Goal: Task Accomplishment & Management: Complete application form

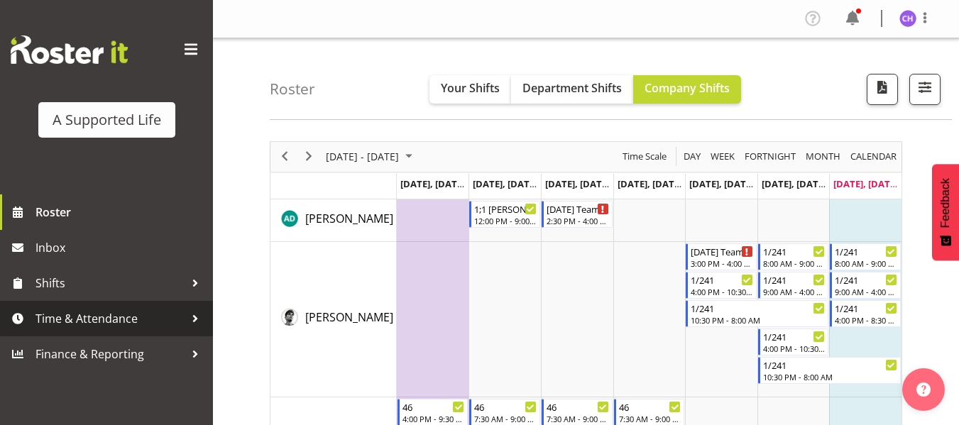
click at [87, 313] on span "Time & Attendance" at bounding box center [109, 318] width 149 height 21
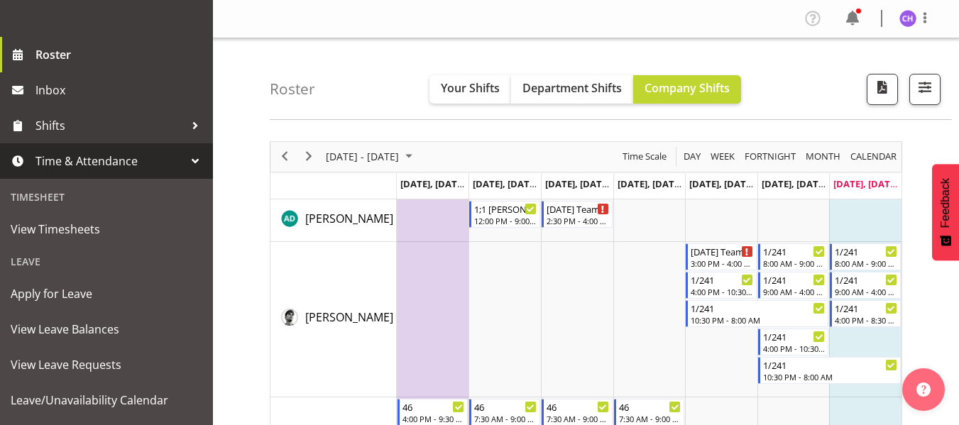
scroll to position [164, 0]
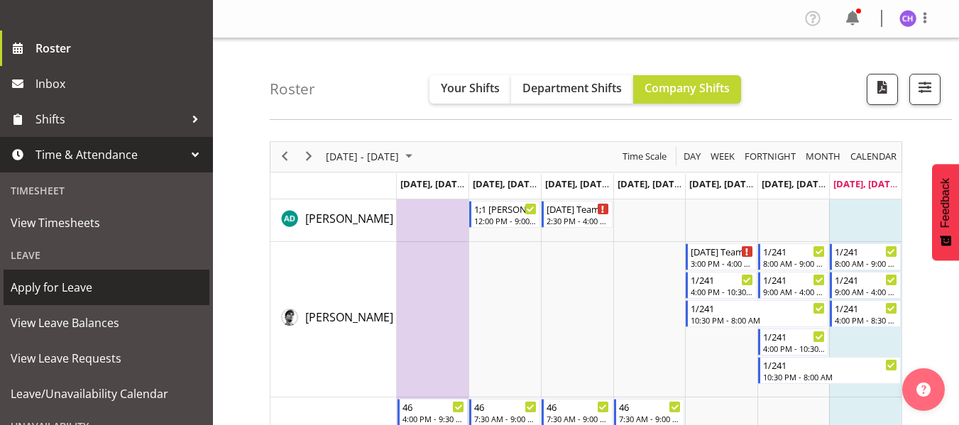
click at [77, 282] on span "Apply for Leave" at bounding box center [107, 287] width 192 height 21
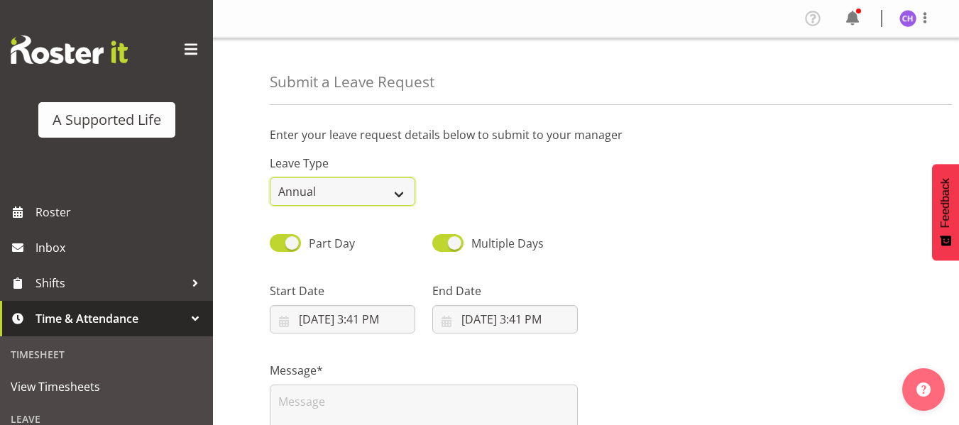
click at [406, 192] on select "Annual Sick Bereavement Domestic Violence Parental Jury Service Day In [GEOGRAP…" at bounding box center [342, 191] width 145 height 28
click at [270, 177] on select "Annual Sick Bereavement Domestic Violence Parental Jury Service Day In [GEOGRAP…" at bounding box center [342, 191] width 145 height 28
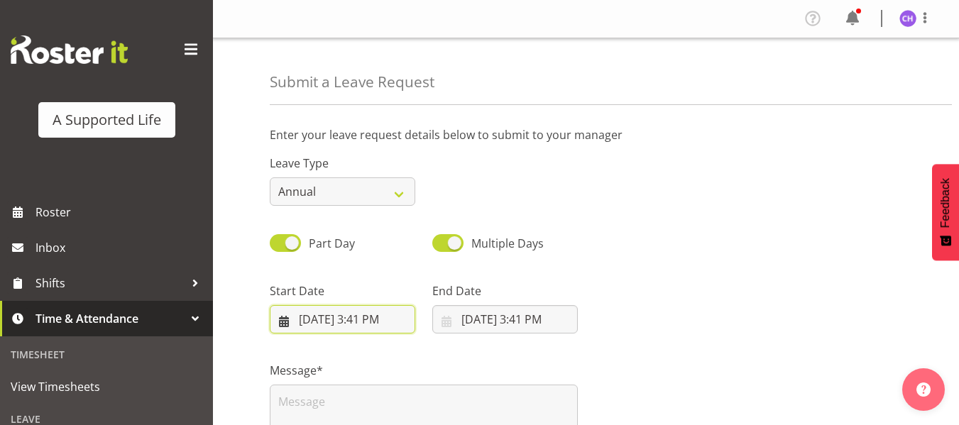
click at [280, 320] on input "[DATE] 3:41 PM" at bounding box center [342, 319] width 145 height 28
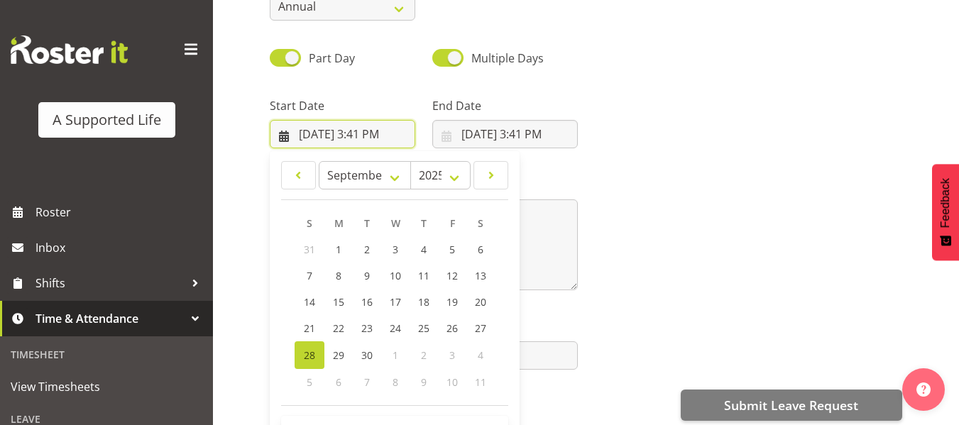
scroll to position [197, 0]
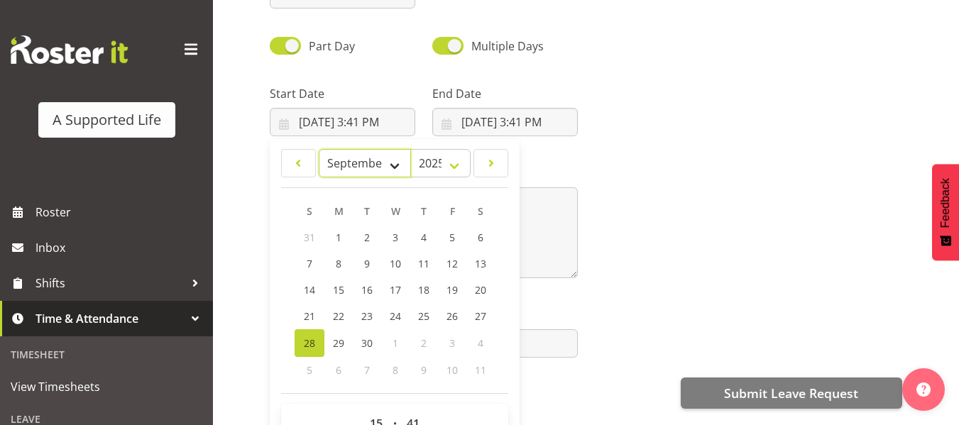
click at [400, 167] on select "January February March April May June July August September October November De…" at bounding box center [365, 163] width 93 height 28
select select "9"
click at [319, 149] on select "January February March April May June July August September October November De…" at bounding box center [365, 163] width 93 height 28
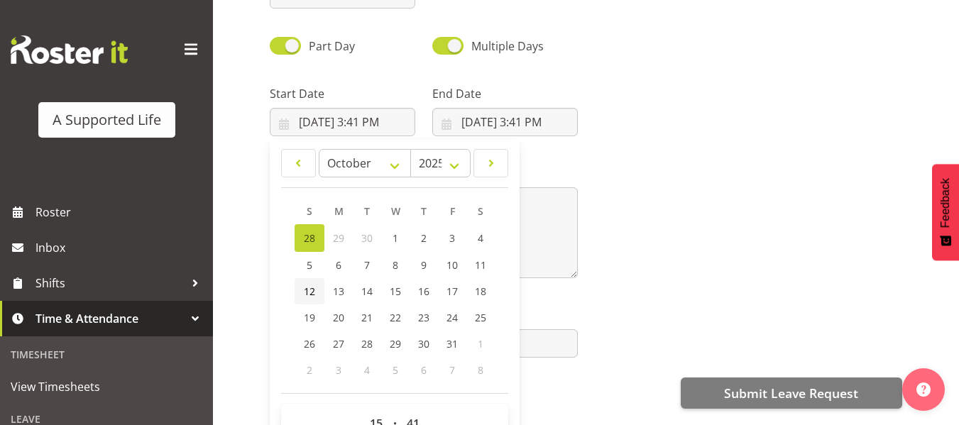
click at [306, 288] on span "12" at bounding box center [309, 291] width 11 height 13
type input "[DATE] 3:41 PM"
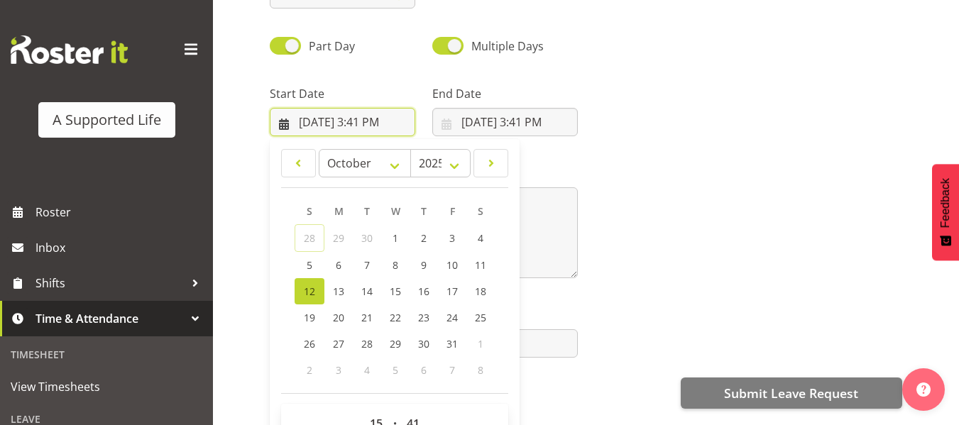
click at [385, 119] on input "[DATE] 3:41 PM" at bounding box center [342, 122] width 145 height 28
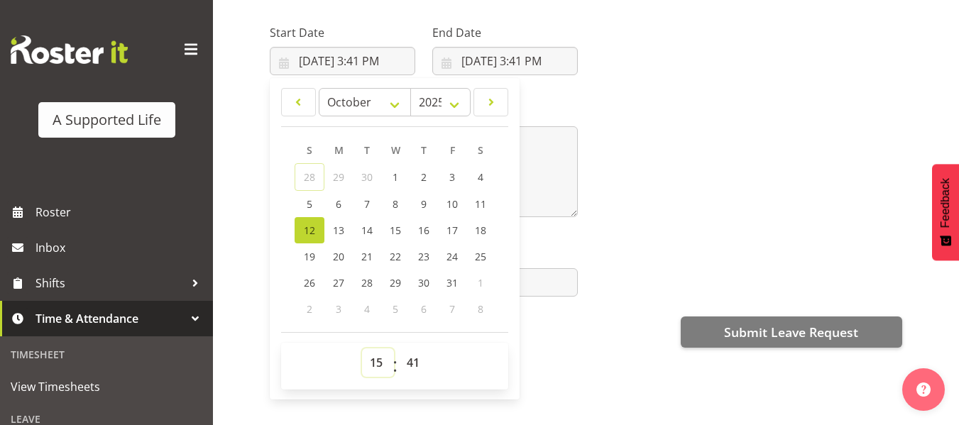
click at [370, 353] on select "00 01 02 03 04 05 06 07 08 09 10 11 12 13 14 15 16 17 18 19 20 21 22 23" at bounding box center [378, 362] width 32 height 28
select select "16"
click at [362, 348] on select "00 01 02 03 04 05 06 07 08 09 10 11 12 13 14 15 16 17 18 19 20 21 22 23" at bounding box center [378, 362] width 32 height 28
type input "[DATE] 4:41 PM"
click at [407, 349] on select "00 01 02 03 04 05 06 07 08 09 10 11 12 13 14 15 16 17 18 19 20 21 22 23 24 25 2…" at bounding box center [415, 362] width 32 height 28
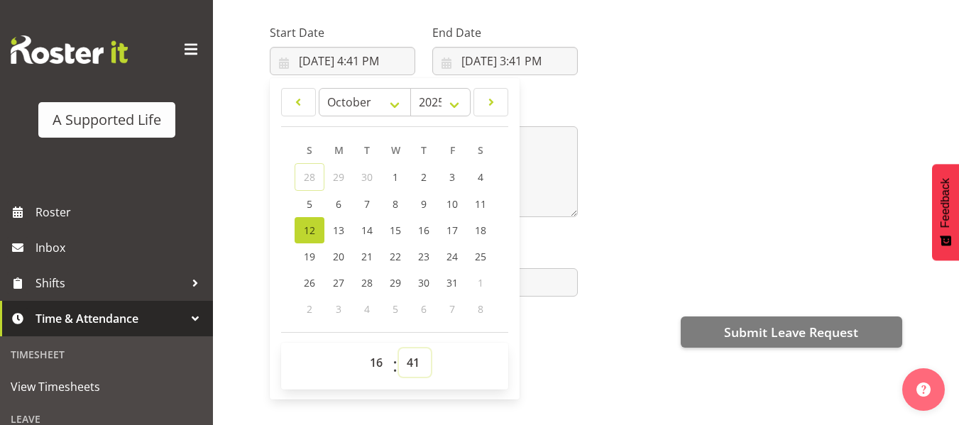
select select "0"
click at [399, 348] on select "00 01 02 03 04 05 06 07 08 09 10 11 12 13 14 15 16 17 18 19 20 21 22 23 24 25 2…" at bounding box center [415, 362] width 32 height 28
type input "[DATE] 4:00 PM"
click at [706, 158] on div "Message*" at bounding box center [585, 155] width 649 height 142
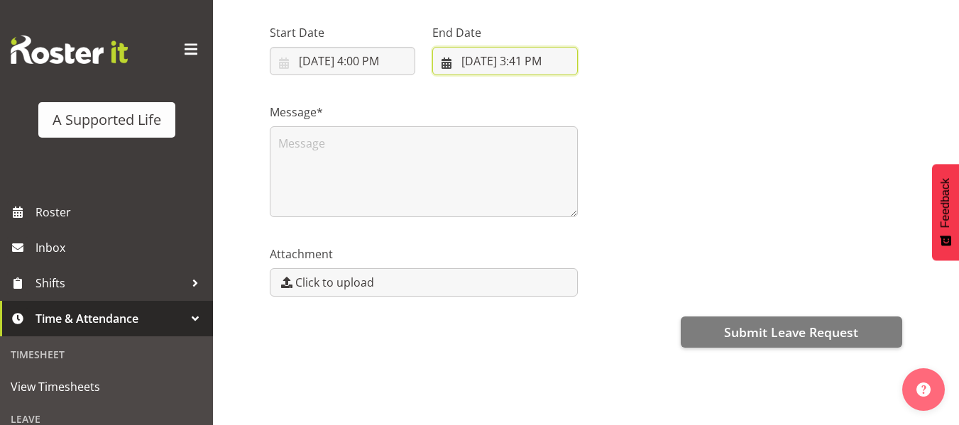
click at [449, 53] on input "[DATE] 3:41 PM" at bounding box center [504, 61] width 145 height 28
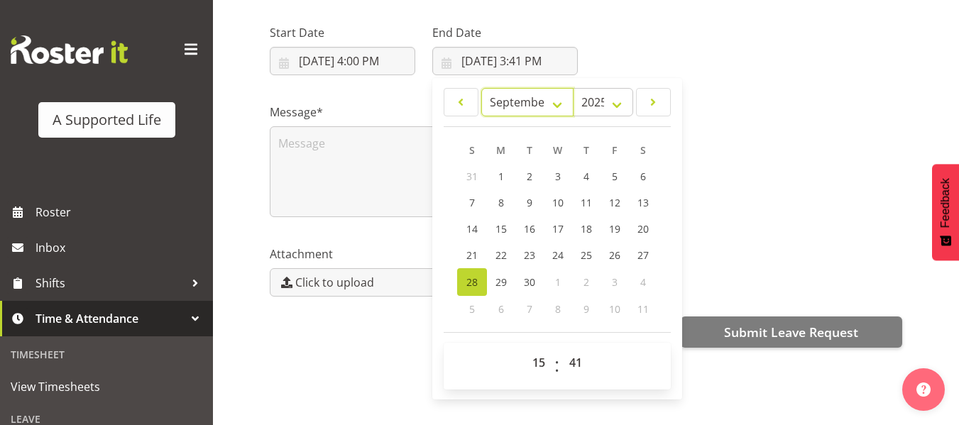
drag, startPoint x: 551, startPoint y: 92, endPoint x: 495, endPoint y: 306, distance: 220.9
click at [495, 306] on div "January February March April May June July August September October November [D…" at bounding box center [557, 205] width 227 height 234
select select "9"
click at [481, 88] on select "January February March April May June July August September October November De…" at bounding box center [527, 102] width 93 height 28
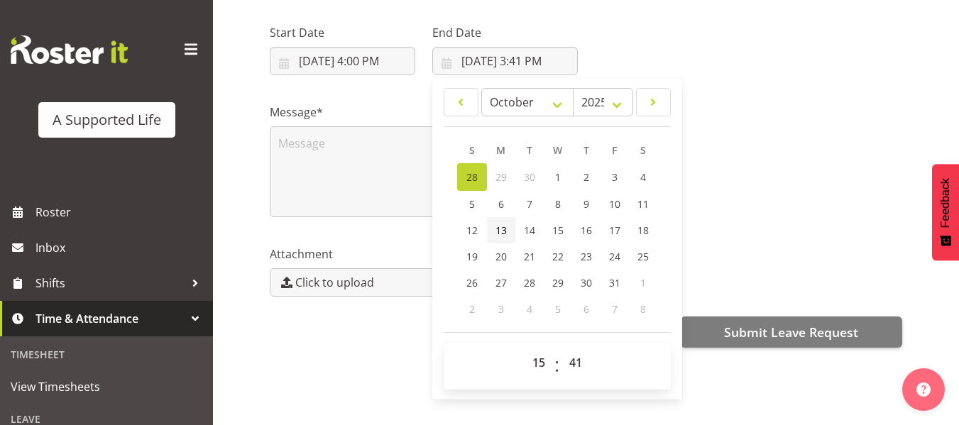
click at [500, 217] on link "13" at bounding box center [501, 230] width 28 height 26
type input "[DATE] 3:41 PM"
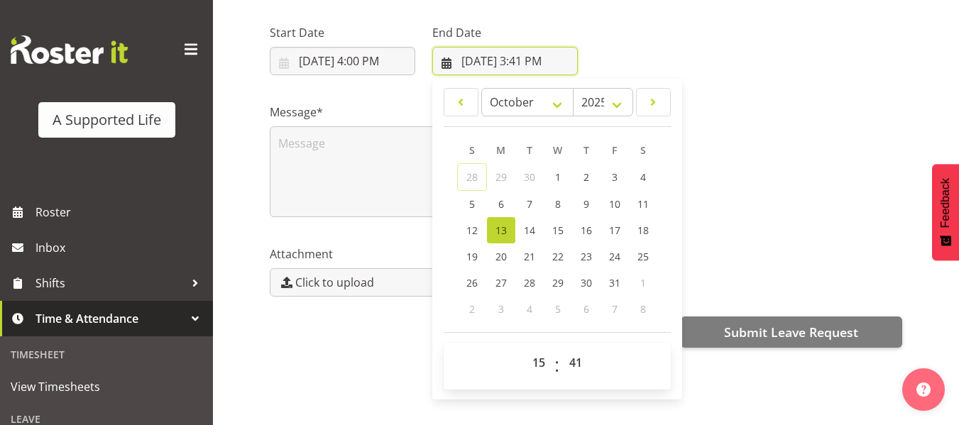
click at [534, 48] on input "[DATE] 3:41 PM" at bounding box center [504, 61] width 145 height 28
click at [559, 48] on input "[DATE] 3:41 PM" at bounding box center [504, 61] width 145 height 28
click at [498, 50] on input "[DATE] 3:41 PM" at bounding box center [504, 61] width 145 height 28
click at [537, 348] on select "00 01 02 03 04 05 06 07 08 09 10 11 12 13 14 15 16 17 18 19 20 21 22 23" at bounding box center [540, 362] width 32 height 28
select select "9"
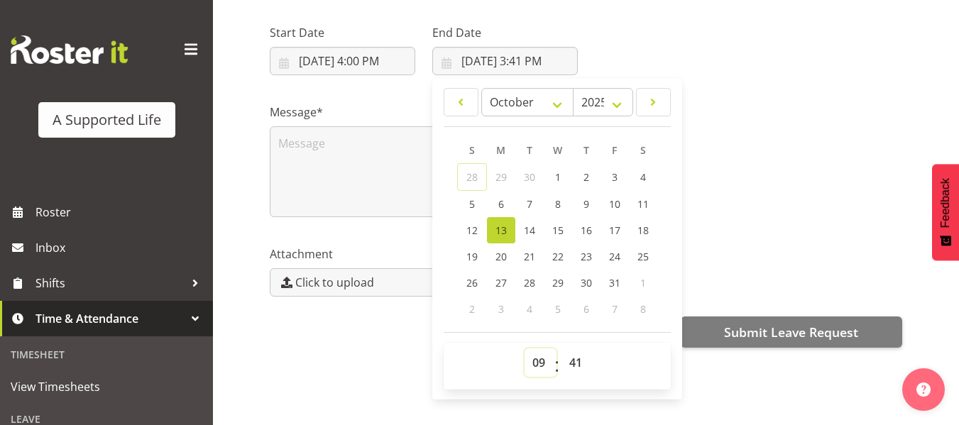
click at [524, 348] on select "00 01 02 03 04 05 06 07 08 09 10 11 12 13 14 15 16 17 18 19 20 21 22 23" at bounding box center [540, 362] width 32 height 28
type input "[DATE] 9:41 AM"
click at [578, 358] on select "00 01 02 03 04 05 06 07 08 09 10 11 12 13 14 15 16 17 18 19 20 21 22 23 24 25 2…" at bounding box center [577, 362] width 32 height 28
select select "0"
click at [561, 348] on select "00 01 02 03 04 05 06 07 08 09 10 11 12 13 14 15 16 17 18 19 20 21 22 23 24 25 2…" at bounding box center [577, 362] width 32 height 28
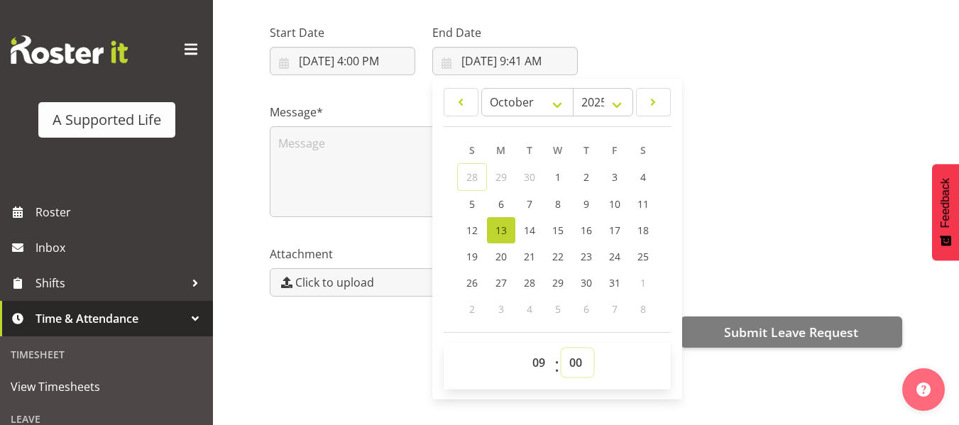
type input "[DATE] 9:00 AM"
click at [825, 199] on div "Message*" at bounding box center [585, 155] width 649 height 142
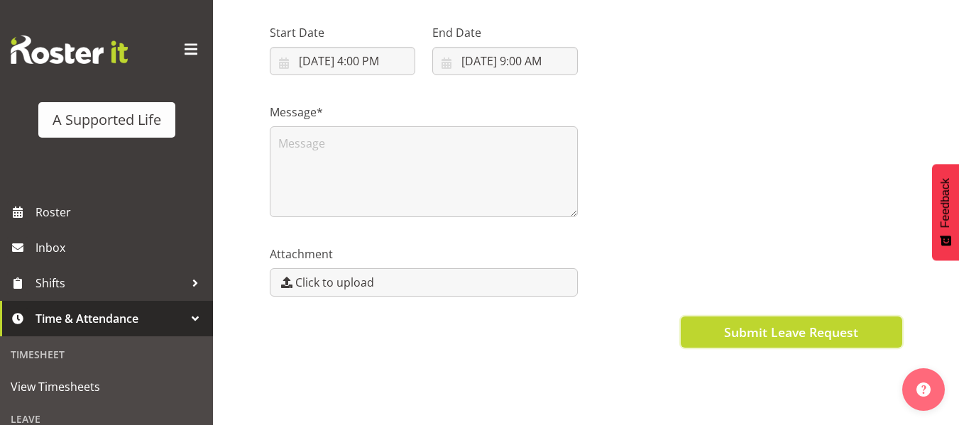
click at [790, 323] on span "Submit Leave Request" at bounding box center [791, 332] width 134 height 18
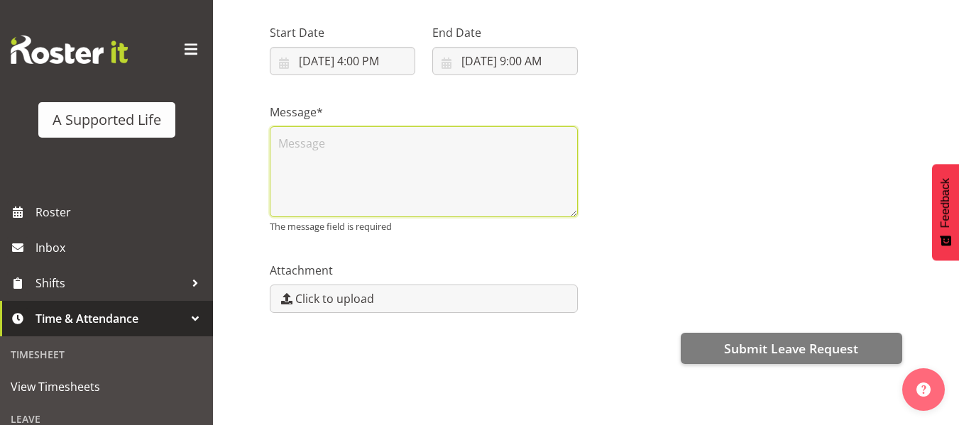
click at [348, 145] on textarea at bounding box center [424, 171] width 308 height 91
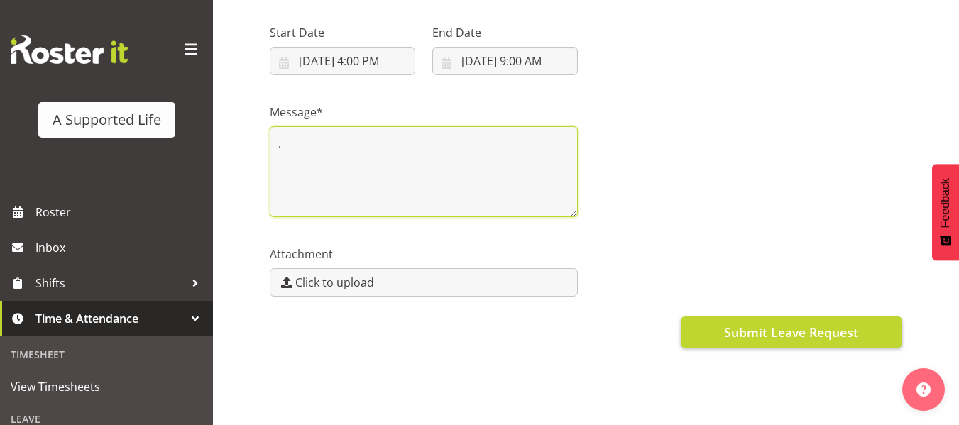
type textarea "."
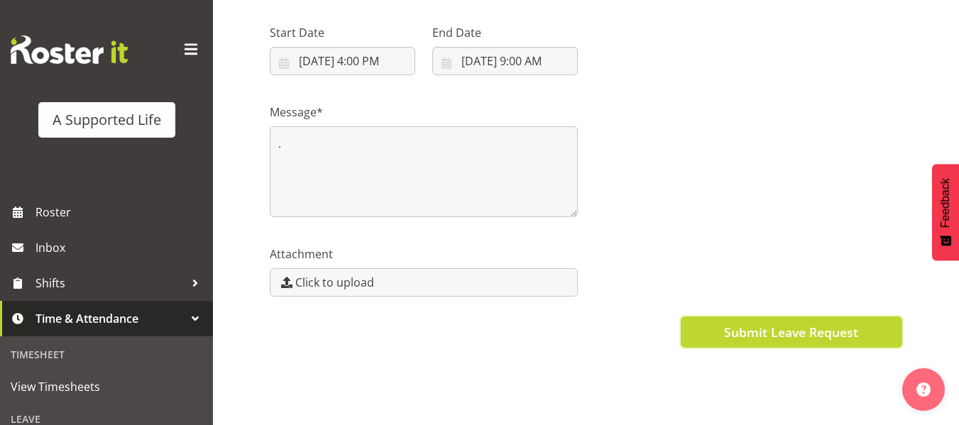
click at [751, 323] on span "Submit Leave Request" at bounding box center [791, 332] width 134 height 18
